Goal: Task Accomplishment & Management: Use online tool/utility

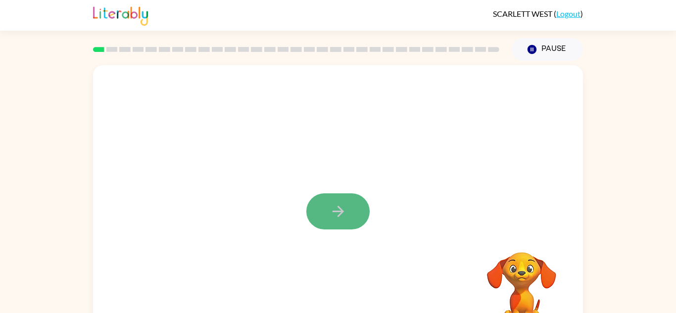
click at [343, 108] on button "button" at bounding box center [337, 90] width 63 height 36
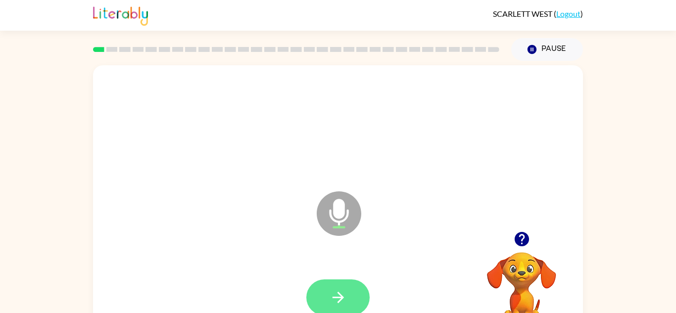
click at [353, 214] on button "button" at bounding box center [337, 196] width 63 height 36
click at [343, 197] on icon "Microphone The Microphone is here when it is your turn to talk" at bounding box center [388, 160] width 148 height 74
click at [324, 214] on button "button" at bounding box center [337, 196] width 63 height 36
click at [325, 214] on button "button" at bounding box center [337, 196] width 63 height 36
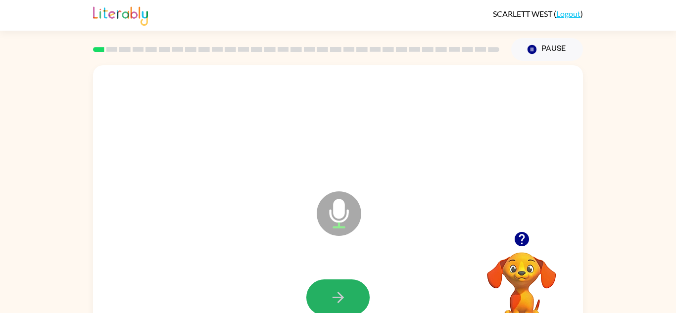
click at [325, 214] on button "button" at bounding box center [337, 196] width 63 height 36
click at [324, 214] on button "button" at bounding box center [337, 196] width 63 height 36
click at [341, 205] on icon "button" at bounding box center [338, 196] width 17 height 17
click at [333, 205] on icon "button" at bounding box center [338, 196] width 17 height 17
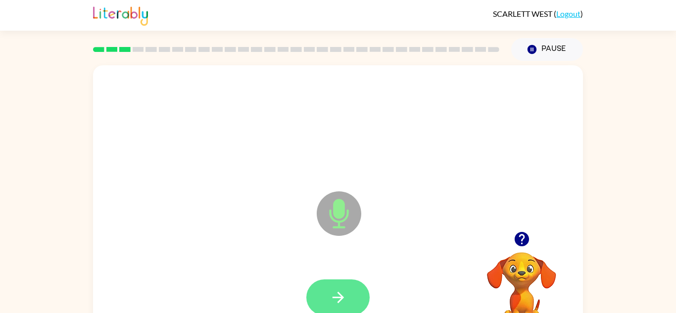
click at [325, 214] on button "button" at bounding box center [337, 196] width 63 height 36
click at [329, 214] on button "button" at bounding box center [337, 196] width 63 height 36
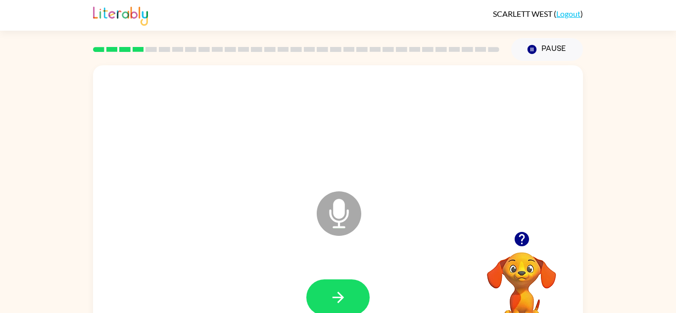
drag, startPoint x: 329, startPoint y: 309, endPoint x: 338, endPoint y: 317, distance: 12.3
click at [338, 313] on html "SCARLETT WEST ( Logout ) Pause Pause Microphone The Microphone is here when it …" at bounding box center [338, 156] width 676 height 313
click at [333, 205] on icon "button" at bounding box center [338, 196] width 17 height 17
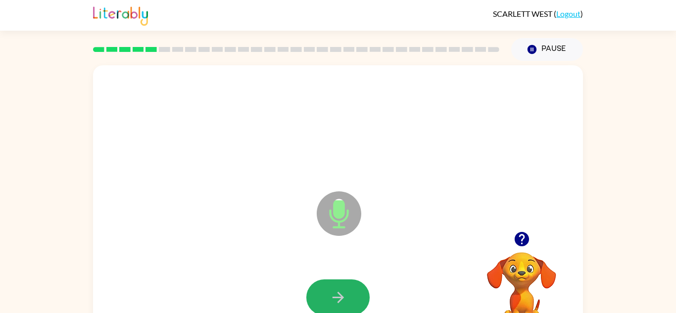
click at [333, 205] on icon "button" at bounding box center [338, 196] width 17 height 17
click at [334, 205] on icon "button" at bounding box center [338, 196] width 17 height 17
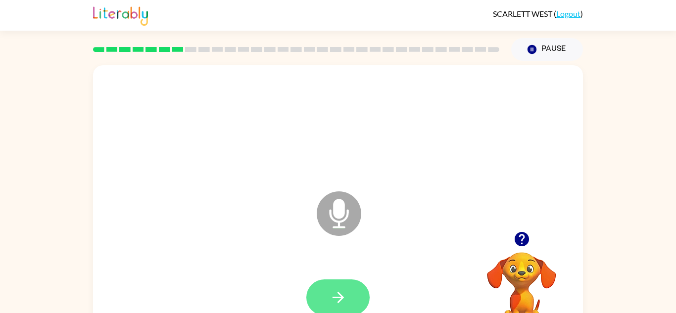
click at [343, 205] on icon "button" at bounding box center [338, 196] width 17 height 17
click at [334, 205] on icon "button" at bounding box center [338, 196] width 17 height 17
click at [331, 205] on icon "button" at bounding box center [338, 196] width 17 height 17
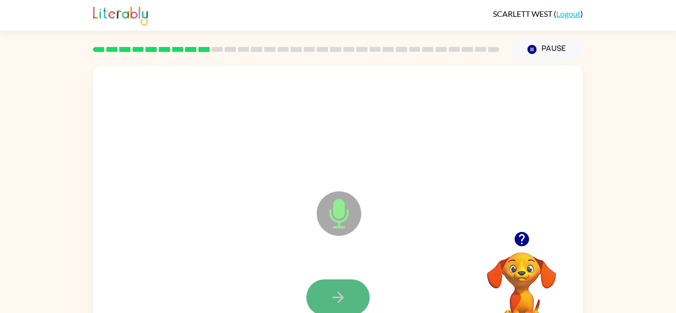
click at [332, 205] on icon "button" at bounding box center [338, 196] width 17 height 17
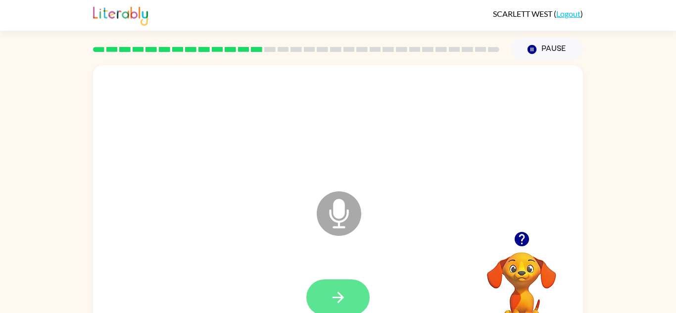
click at [357, 214] on button "button" at bounding box center [337, 196] width 63 height 36
click at [330, 205] on icon "button" at bounding box center [338, 196] width 17 height 17
click at [517, 127] on icon "button" at bounding box center [521, 120] width 14 height 14
click at [407, 118] on div at bounding box center [338, 95] width 470 height 46
click at [515, 129] on icon "button" at bounding box center [521, 119] width 17 height 17
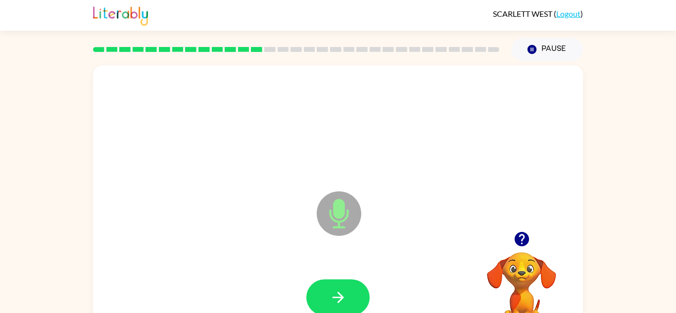
drag, startPoint x: 584, startPoint y: 202, endPoint x: 571, endPoint y: 199, distance: 12.6
click at [571, 199] on div "Microphone The Microphone is here when it is your turn to talk" at bounding box center [338, 140] width 490 height 176
click at [510, 133] on div at bounding box center [521, 119] width 99 height 25
click at [521, 127] on icon "button" at bounding box center [521, 120] width 14 height 14
click at [338, 205] on icon "button" at bounding box center [338, 196] width 17 height 17
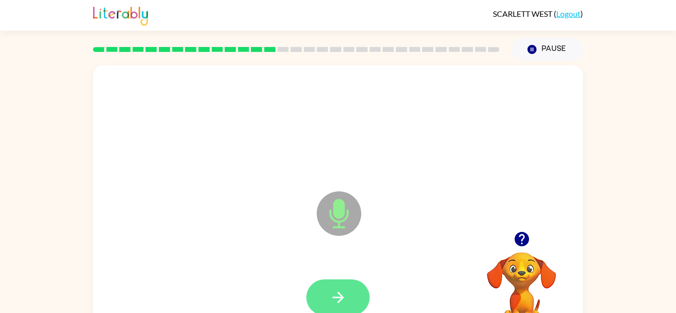
click at [346, 205] on icon "button" at bounding box center [338, 196] width 17 height 17
click at [348, 214] on button "button" at bounding box center [337, 196] width 63 height 36
click at [362, 214] on button "button" at bounding box center [337, 196] width 63 height 36
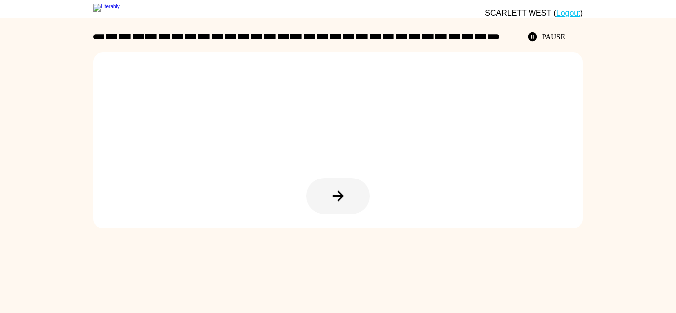
click at [422, 229] on div at bounding box center [338, 140] width 490 height 176
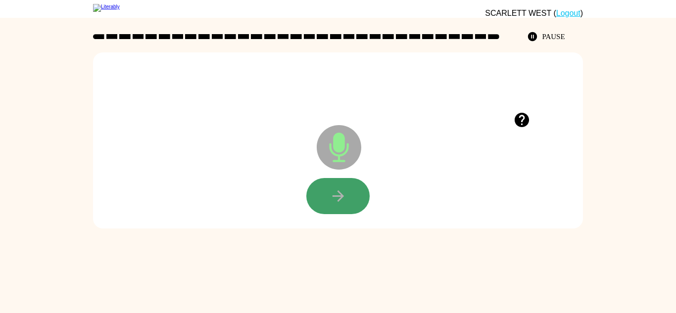
click at [314, 214] on button "button" at bounding box center [337, 196] width 63 height 36
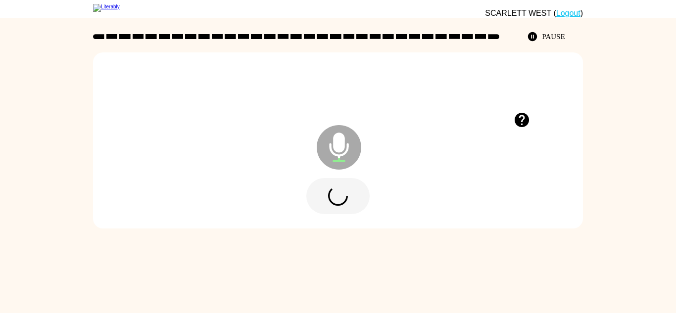
click at [314, 214] on div at bounding box center [337, 196] width 63 height 36
click at [314, 214] on button "button" at bounding box center [337, 196] width 63 height 36
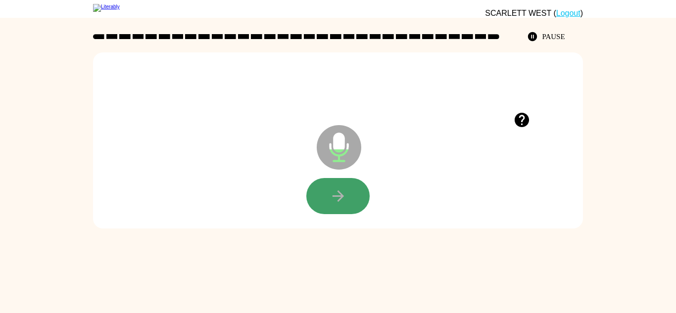
click at [333, 202] on icon "button" at bounding box center [337, 196] width 11 height 11
click at [354, 214] on button "button" at bounding box center [337, 196] width 63 height 36
click at [348, 214] on button "button" at bounding box center [337, 196] width 63 height 36
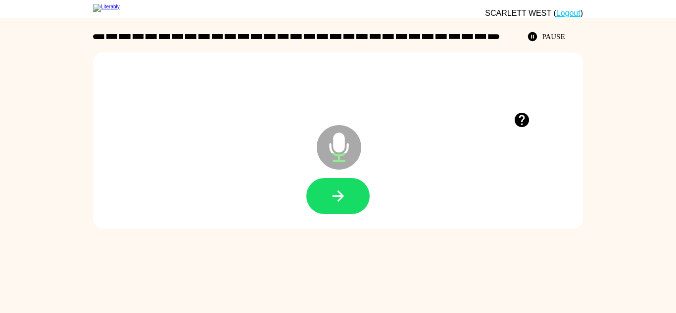
click at [348, 214] on button "button" at bounding box center [337, 196] width 63 height 36
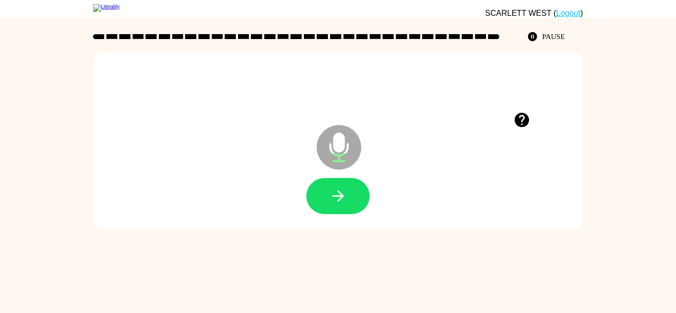
click at [348, 214] on button "button" at bounding box center [337, 196] width 63 height 36
click at [351, 214] on button "button" at bounding box center [337, 196] width 63 height 36
click at [350, 214] on button "button" at bounding box center [337, 196] width 63 height 36
click at [353, 214] on button "button" at bounding box center [337, 196] width 63 height 36
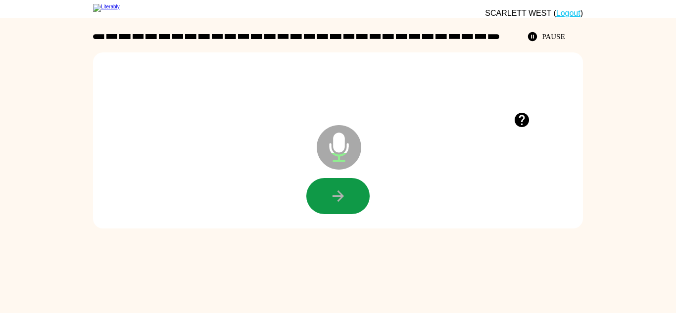
click at [353, 214] on button "button" at bounding box center [337, 196] width 63 height 36
click at [354, 214] on button "button" at bounding box center [337, 196] width 63 height 36
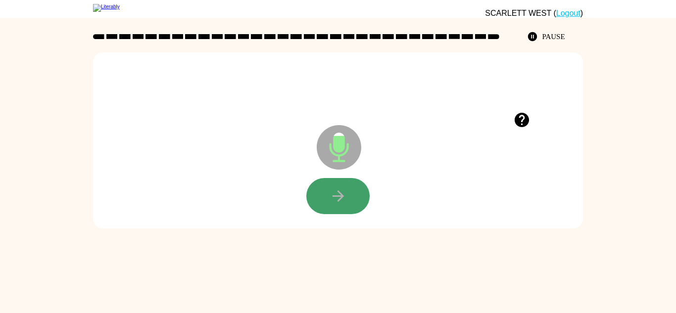
click at [354, 214] on button "button" at bounding box center [337, 196] width 63 height 36
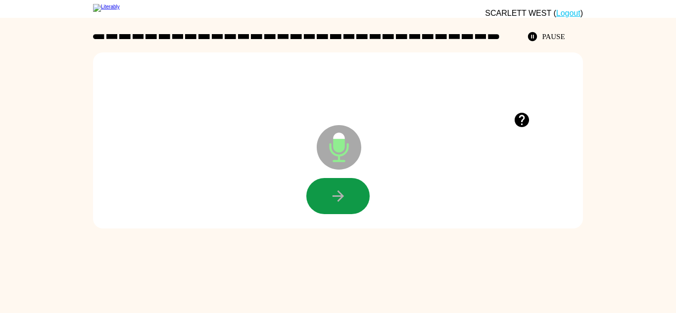
click at [354, 214] on button "button" at bounding box center [337, 196] width 63 height 36
click at [355, 214] on button "button" at bounding box center [337, 196] width 63 height 36
click at [344, 214] on button "button" at bounding box center [337, 196] width 63 height 36
